Goal: Task Accomplishment & Management: Use online tool/utility

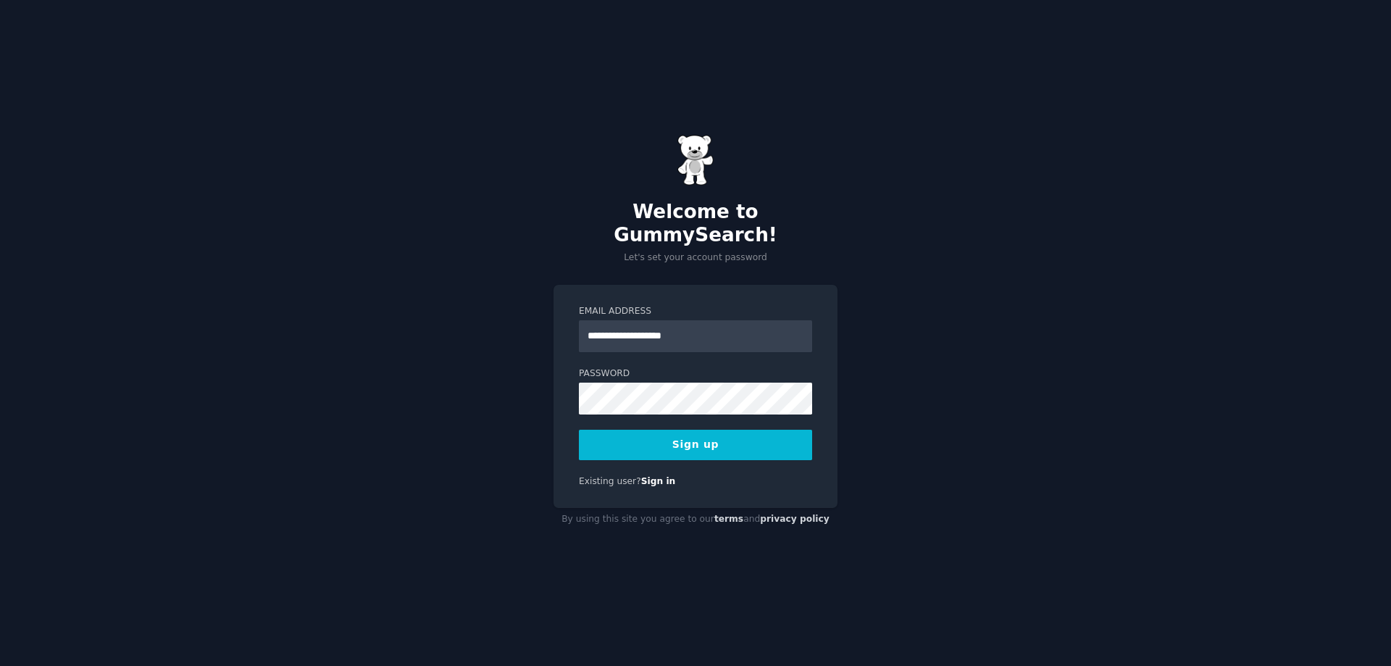
type input "**********"
click at [761, 430] on button "Sign up" at bounding box center [695, 445] width 233 height 30
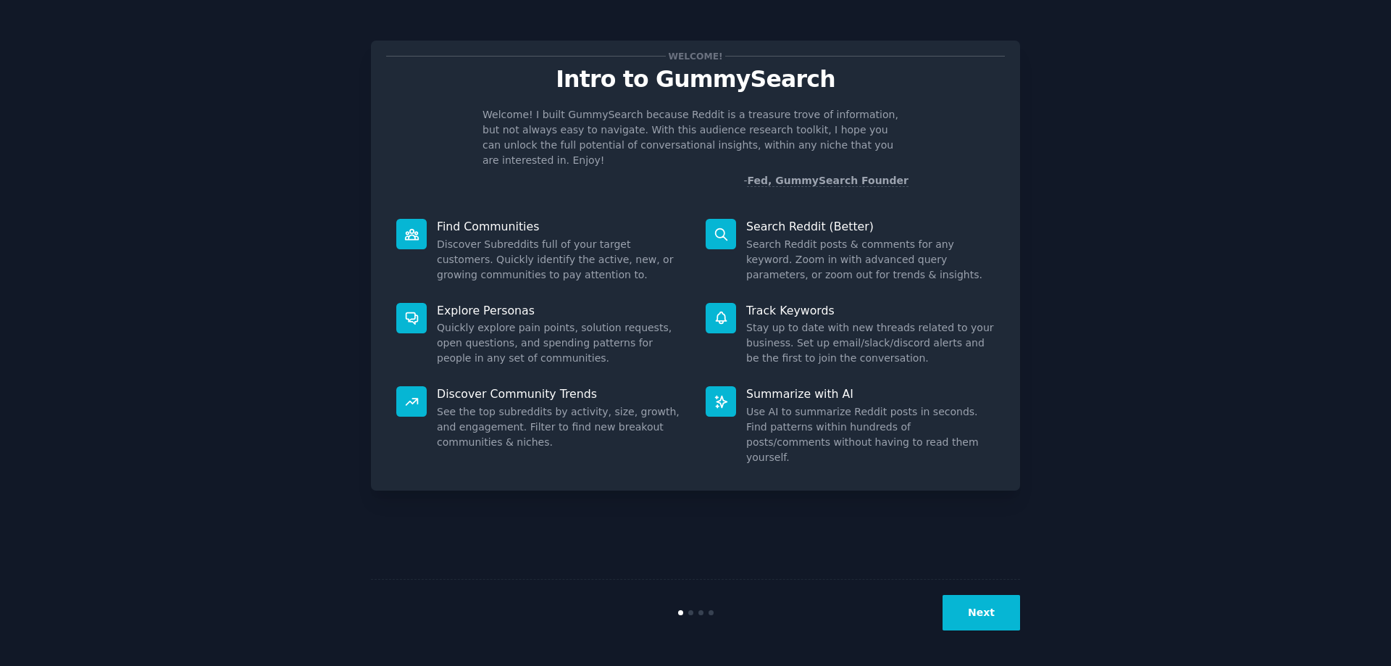
click at [980, 619] on button "Next" at bounding box center [982, 613] width 78 height 36
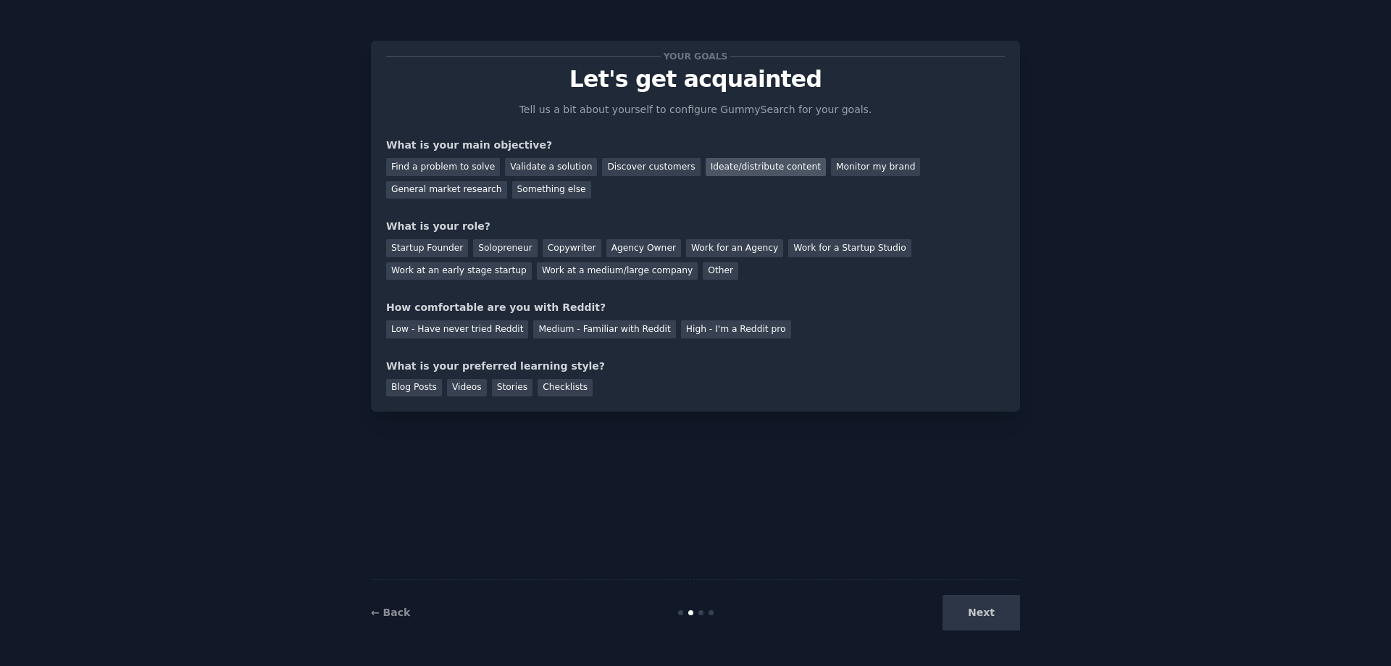
click at [736, 172] on div "Ideate/distribute content" at bounding box center [766, 167] width 120 height 18
click at [507, 181] on div "General market research" at bounding box center [446, 190] width 121 height 18
click at [556, 248] on div "Copywriter" at bounding box center [572, 248] width 59 height 18
click at [596, 338] on div "Medium - Familiar with Reddit" at bounding box center [604, 329] width 142 height 18
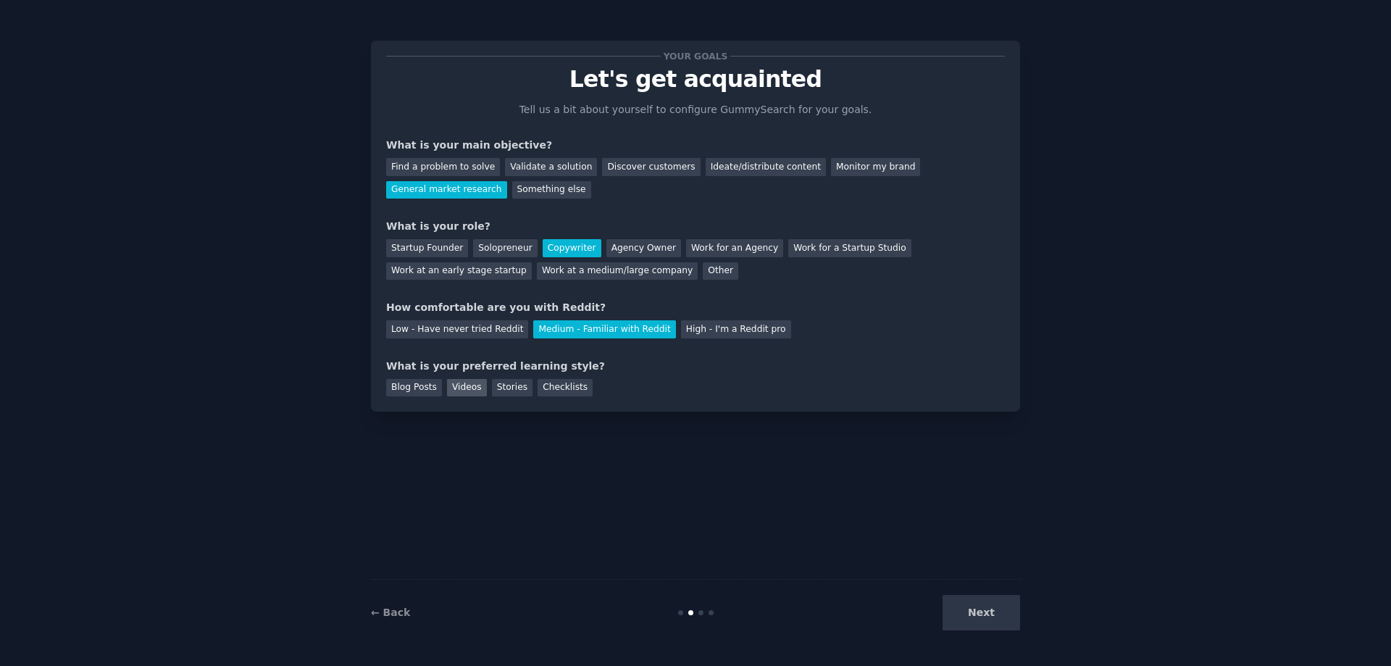
click at [472, 388] on div "Videos" at bounding box center [467, 388] width 40 height 18
click at [499, 391] on div "Stories" at bounding box center [512, 388] width 41 height 18
click at [432, 389] on div "Blog Posts" at bounding box center [414, 388] width 56 height 18
click at [972, 622] on button "Next" at bounding box center [982, 613] width 78 height 36
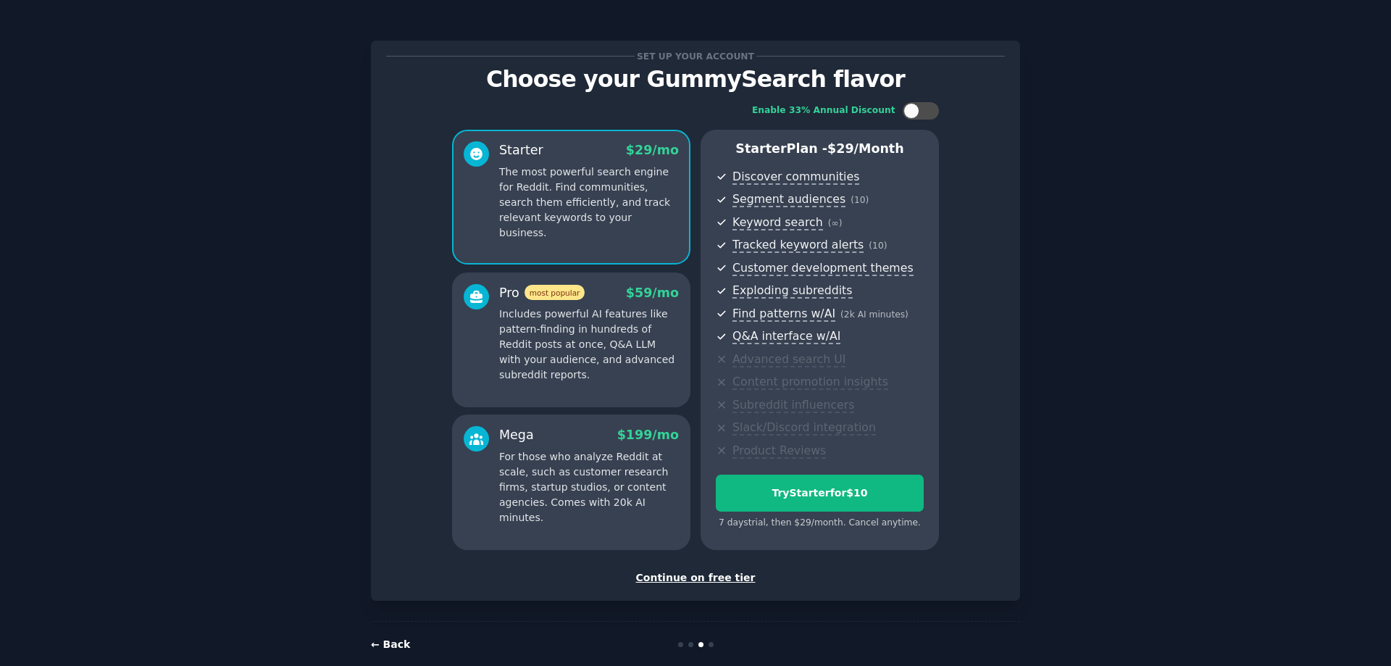
click at [383, 647] on link "← Back" at bounding box center [390, 644] width 39 height 12
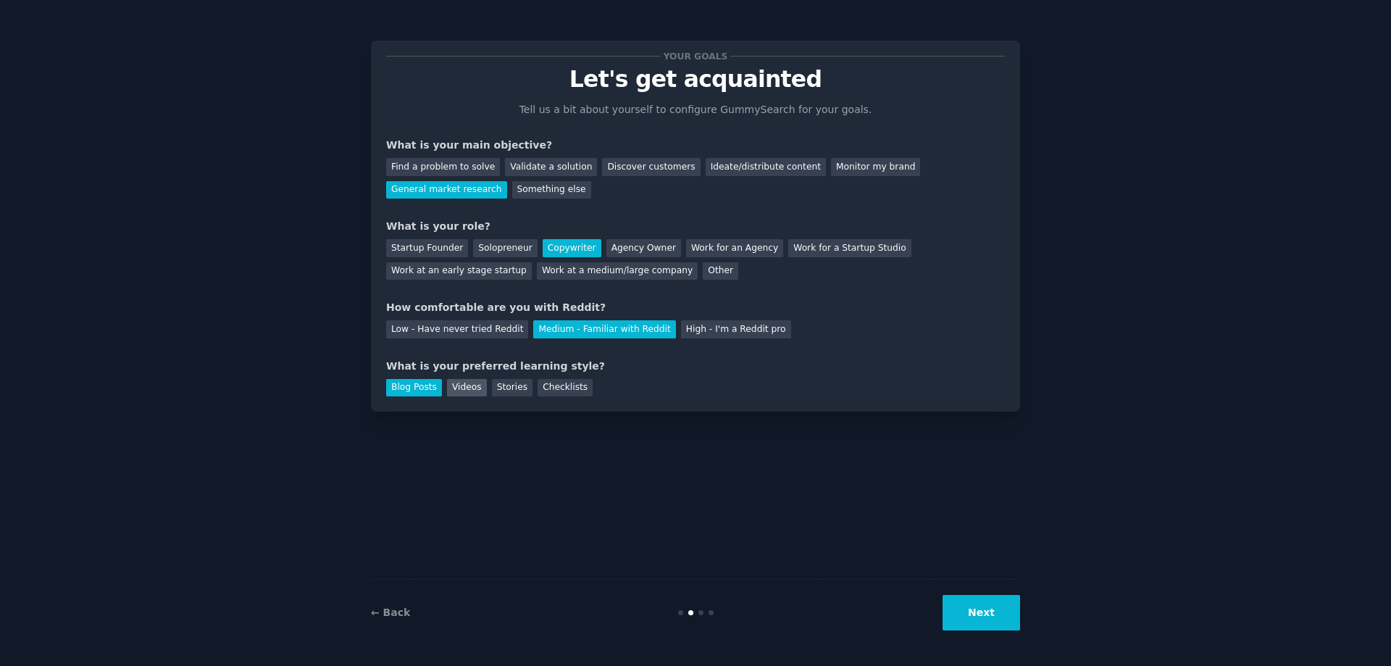
click at [456, 386] on div "Videos" at bounding box center [467, 388] width 40 height 18
click at [991, 599] on button "Next" at bounding box center [982, 613] width 78 height 36
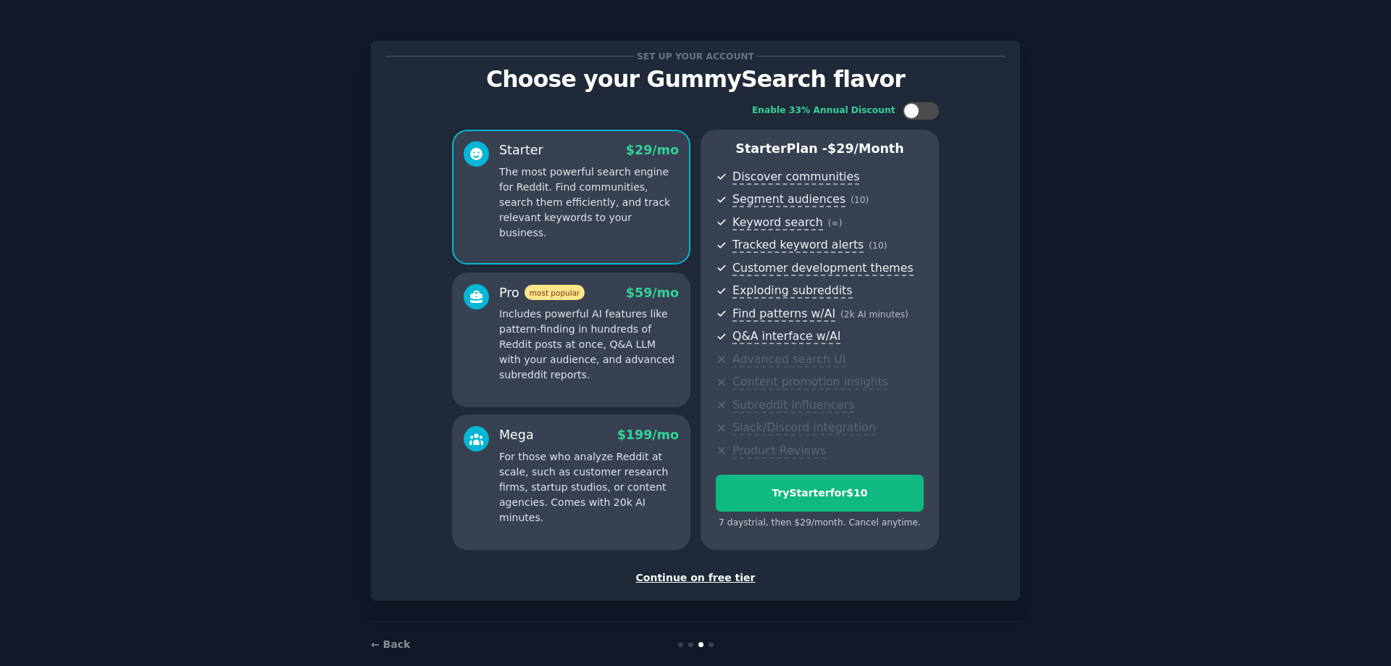
click at [716, 578] on div "Continue on free tier" at bounding box center [695, 577] width 619 height 15
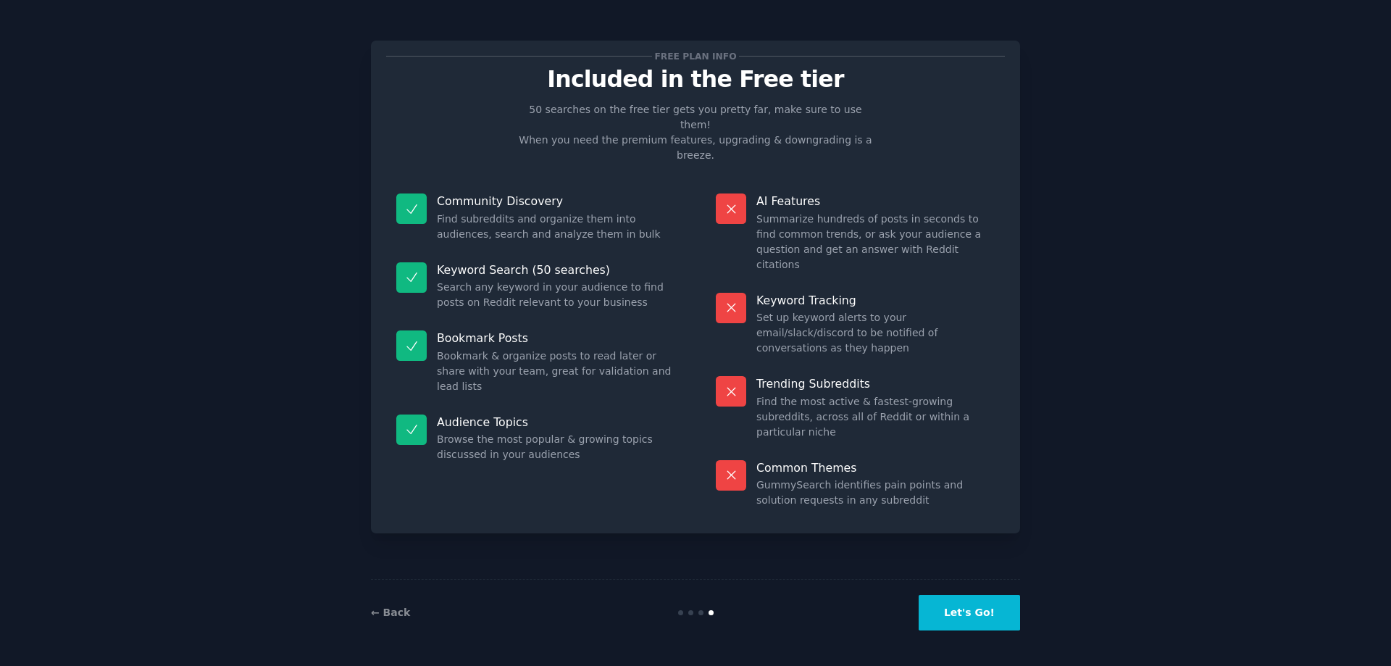
click at [972, 614] on button "Let's Go!" at bounding box center [969, 613] width 101 height 36
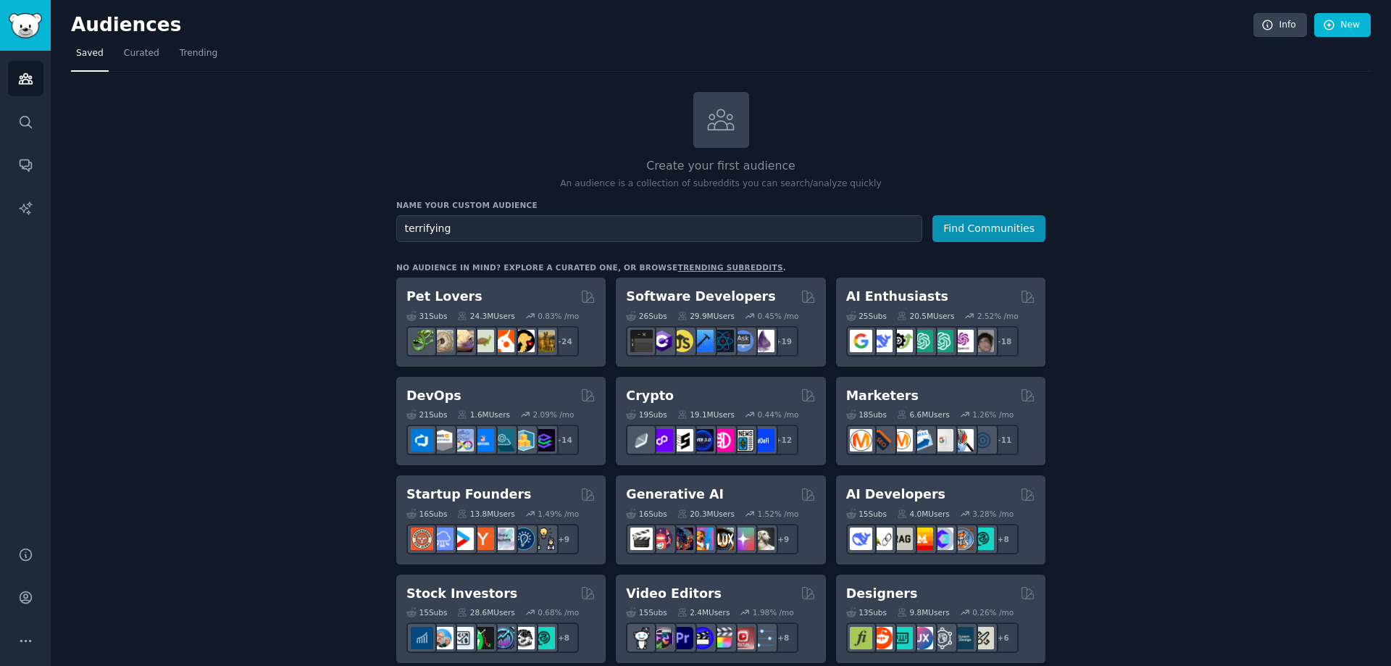
type input "terrifying"
click at [933, 215] on button "Find Communities" at bounding box center [989, 228] width 113 height 27
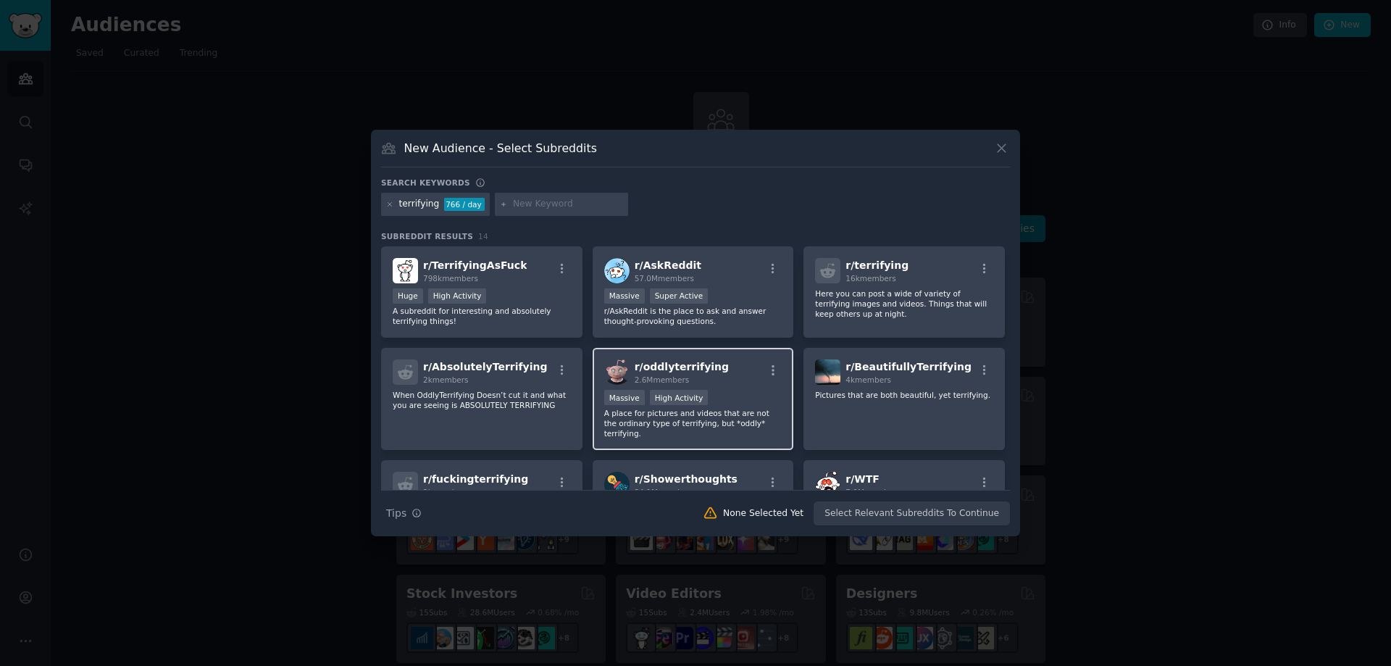
click at [714, 364] on div "r/ oddlyterrifying 2.6M members" at bounding box center [693, 371] width 178 height 25
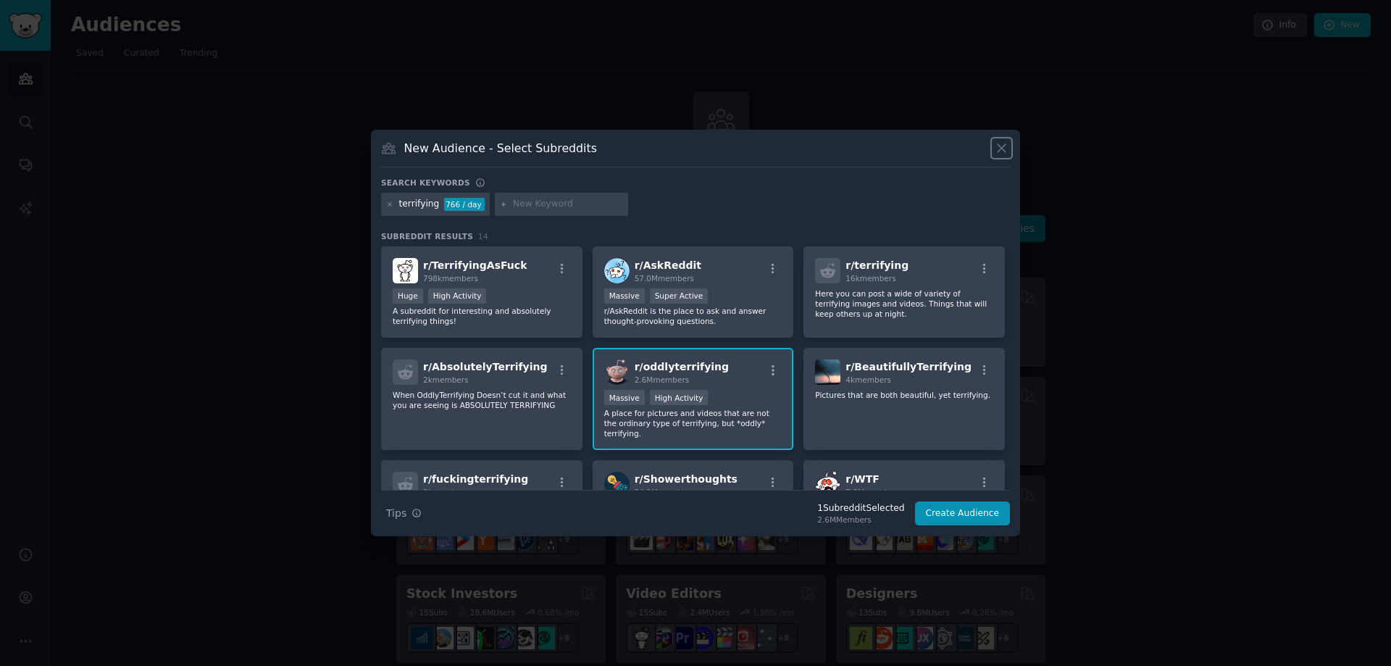
click at [1004, 152] on icon at bounding box center [1001, 148] width 15 height 15
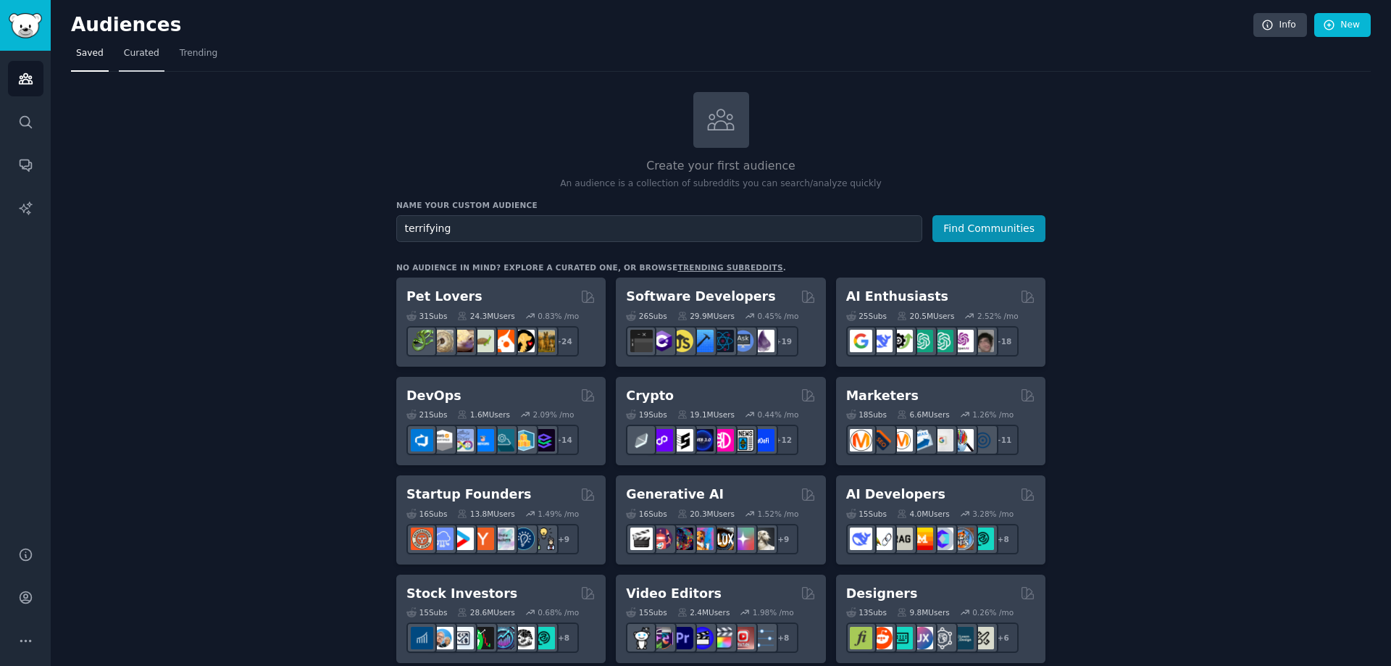
click at [137, 46] on link "Curated" at bounding box center [142, 57] width 46 height 30
